Goal: Task Accomplishment & Management: Manage account settings

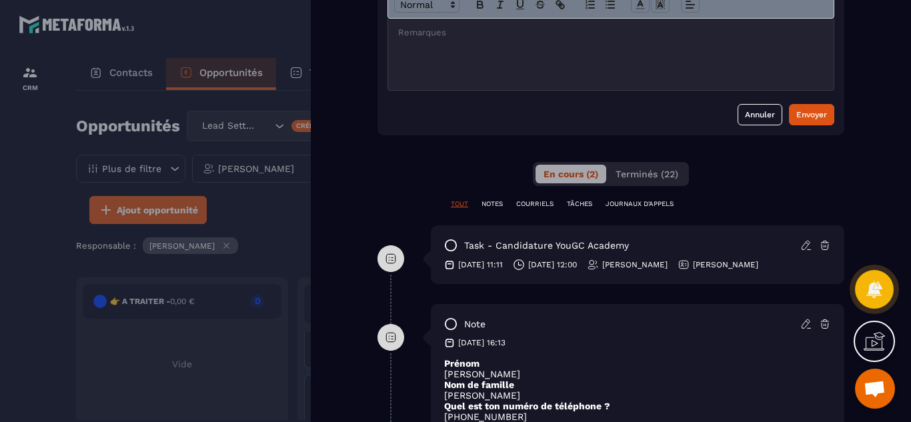
scroll to position [533, 0]
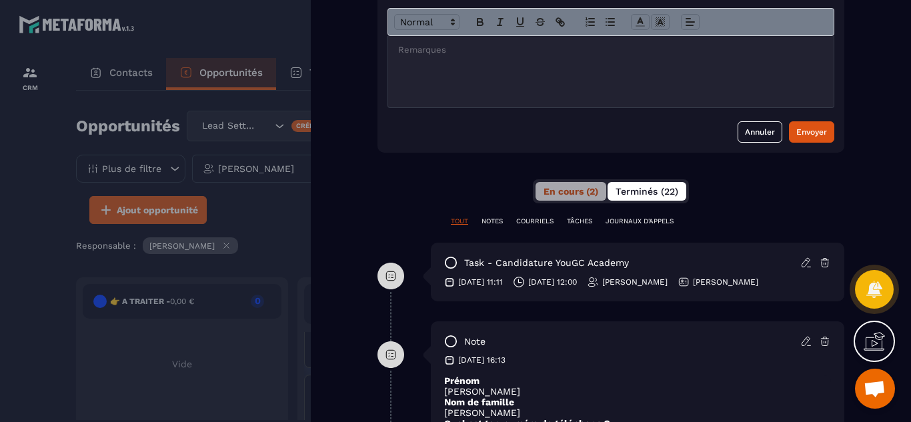
click at [625, 188] on span "Terminés (22)" at bounding box center [647, 191] width 63 height 11
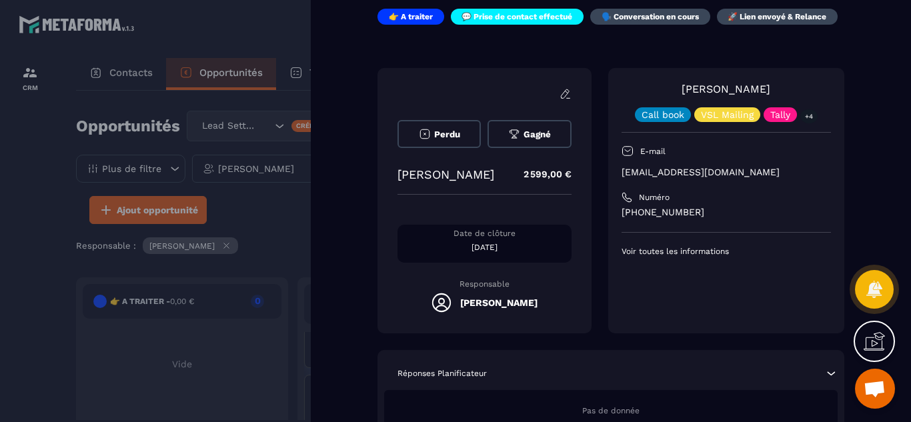
scroll to position [0, 0]
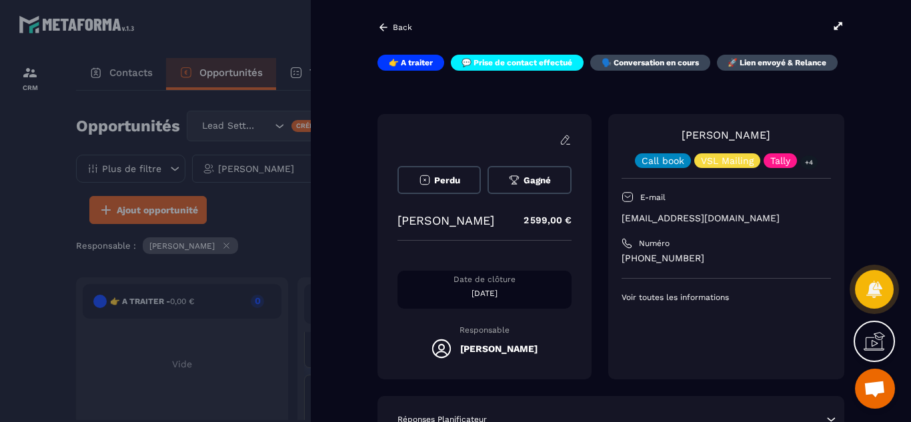
click at [42, 203] on div at bounding box center [455, 211] width 911 height 422
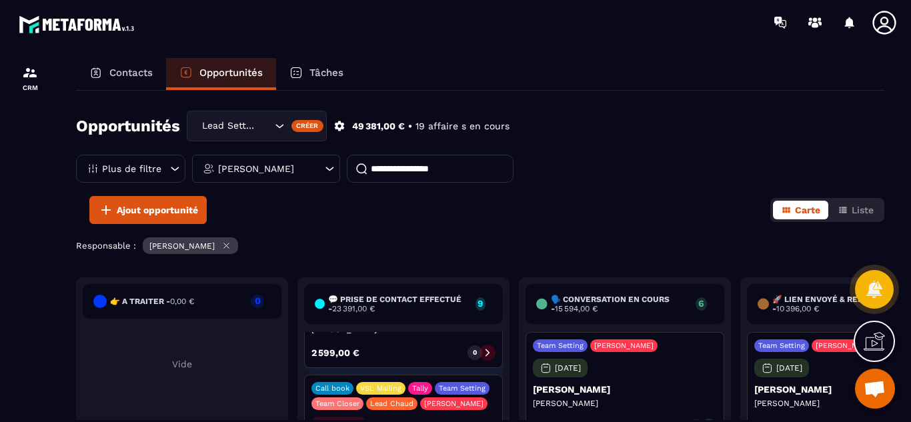
click at [656, 383] on div "Team Setting [PERSON_NAME] [DATE] [PERSON_NAME] [PERSON_NAME] 2 599,00 € 0" at bounding box center [624, 387] width 199 height 110
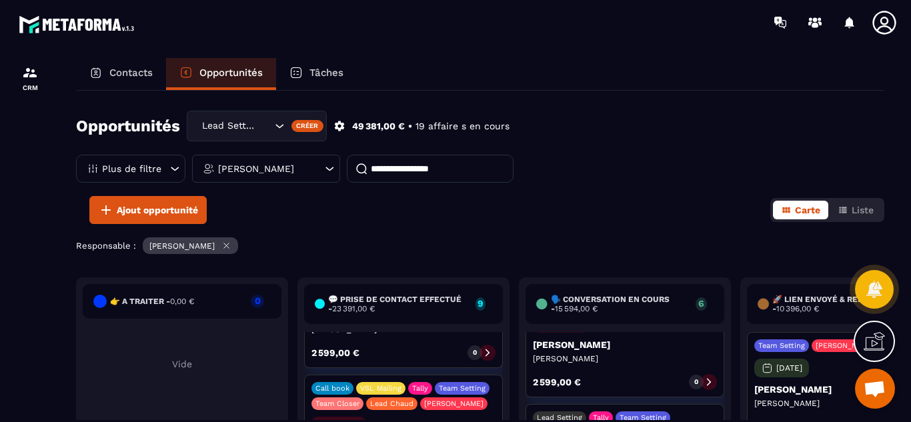
scroll to position [320, 0]
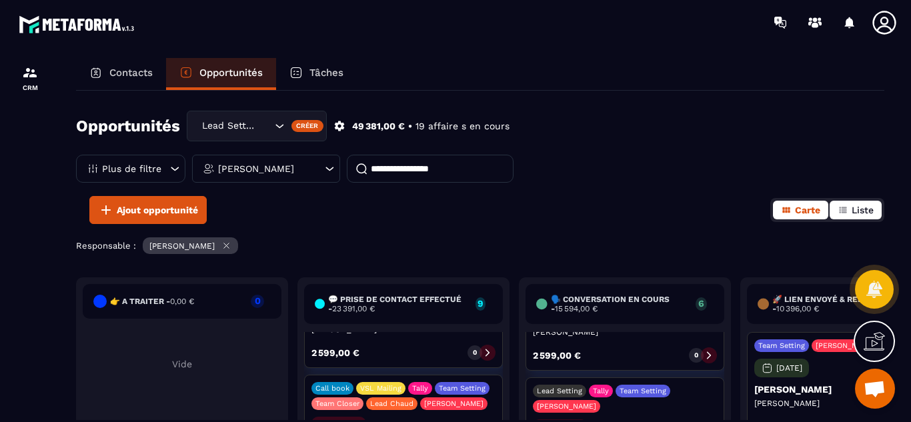
click at [846, 214] on icon "button" at bounding box center [843, 210] width 11 height 11
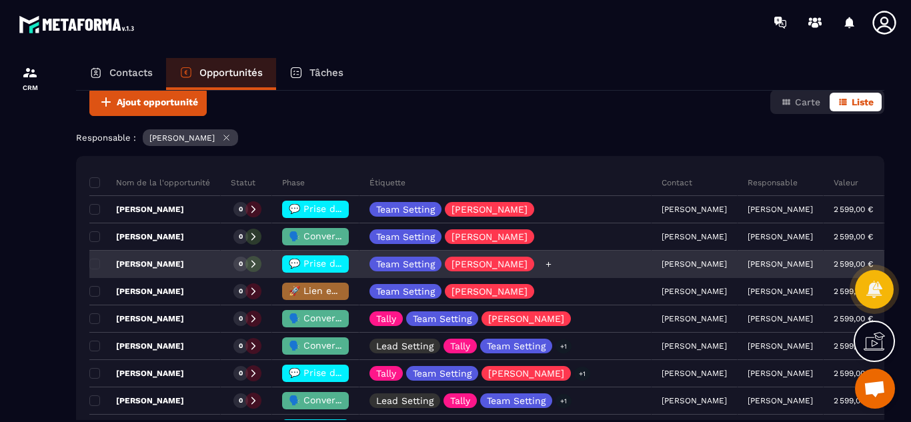
scroll to position [107, 0]
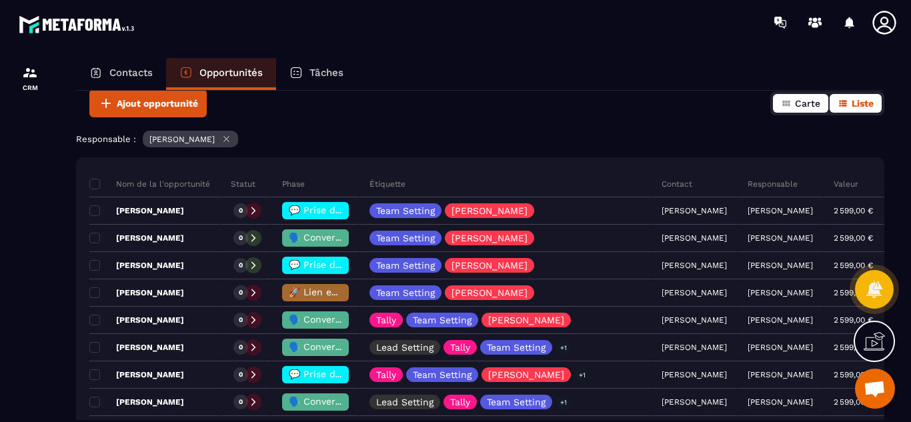
click at [798, 99] on span "Carte" at bounding box center [807, 103] width 25 height 11
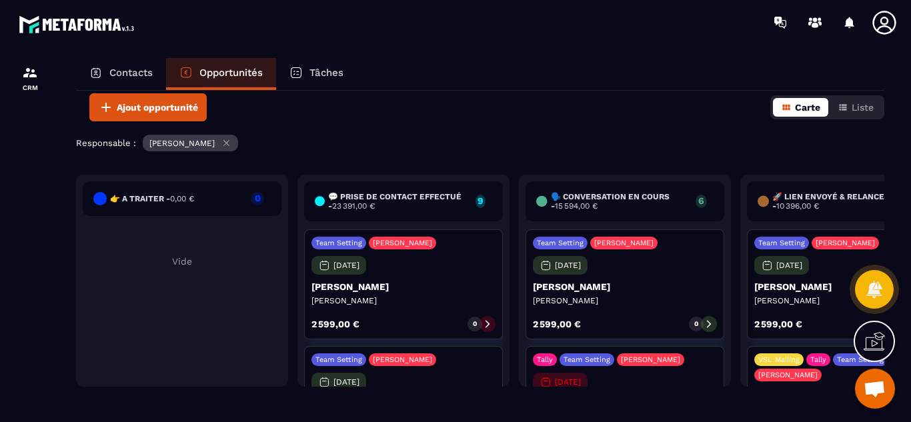
scroll to position [103, 0]
click at [903, 155] on section "CRM Contacts Opportunités Tâches Opportunités Lead Setting Créer 49 381,00 € • …" at bounding box center [455, 252] width 911 height 415
click at [860, 109] on span "Liste" at bounding box center [863, 107] width 22 height 11
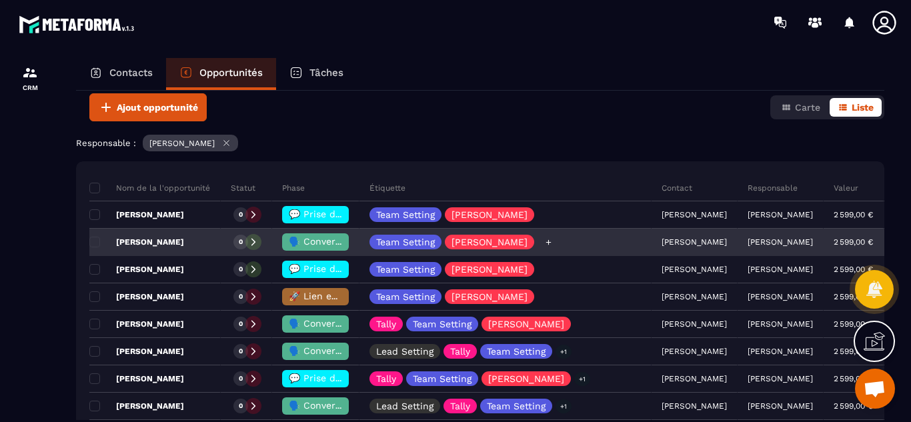
click at [562, 241] on div "Team Setting [PERSON_NAME]" at bounding box center [505, 242] width 292 height 27
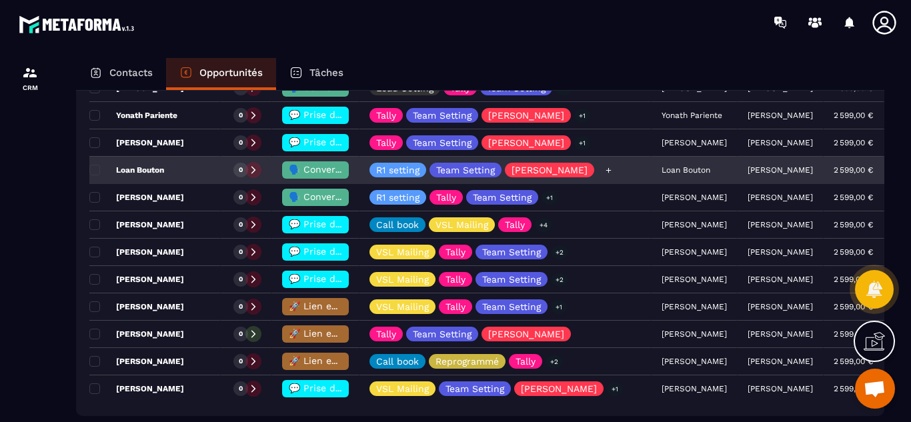
scroll to position [423, 0]
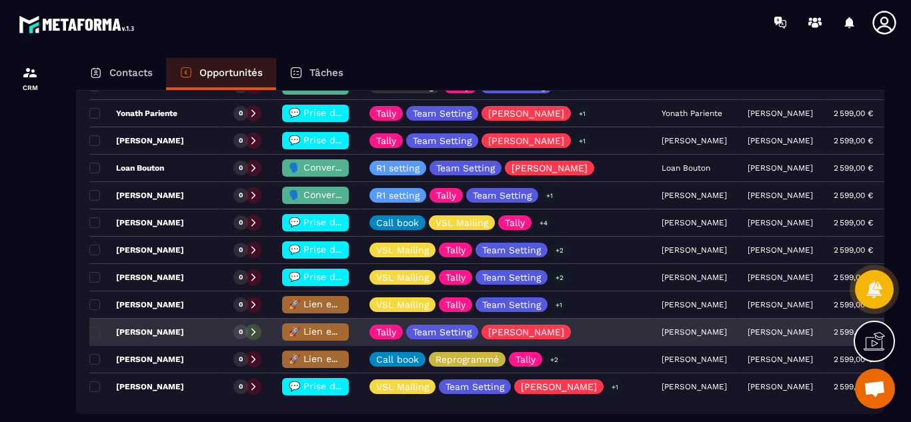
click at [249, 335] on icon at bounding box center [253, 331] width 9 height 9
